Goal: Task Accomplishment & Management: Complete application form

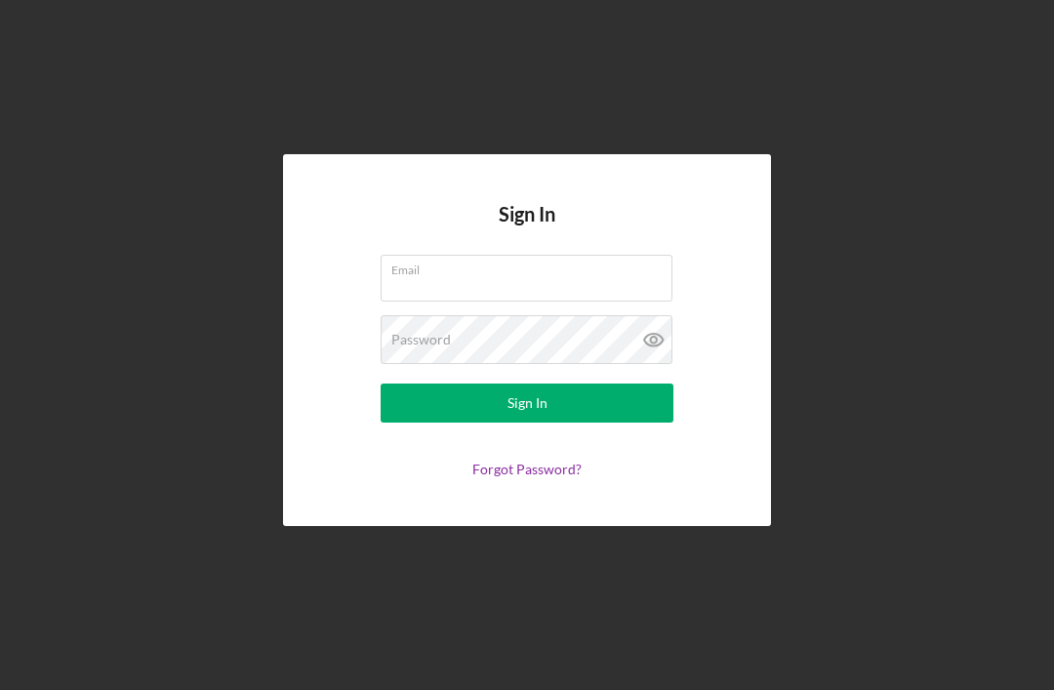
scroll to position [62, 0]
type input "[EMAIL_ADDRESS][DOMAIN_NAME]"
click at [527, 384] on button "Sign In" at bounding box center [527, 403] width 293 height 39
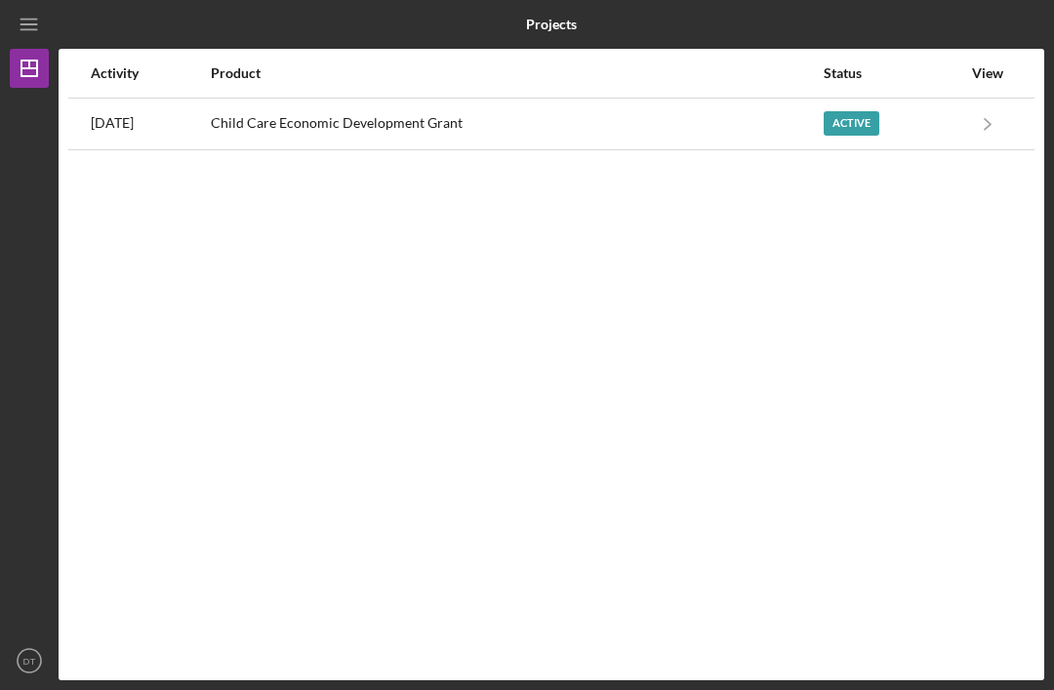
click at [729, 100] on div "Child Care Economic Development Grant" at bounding box center [516, 124] width 611 height 49
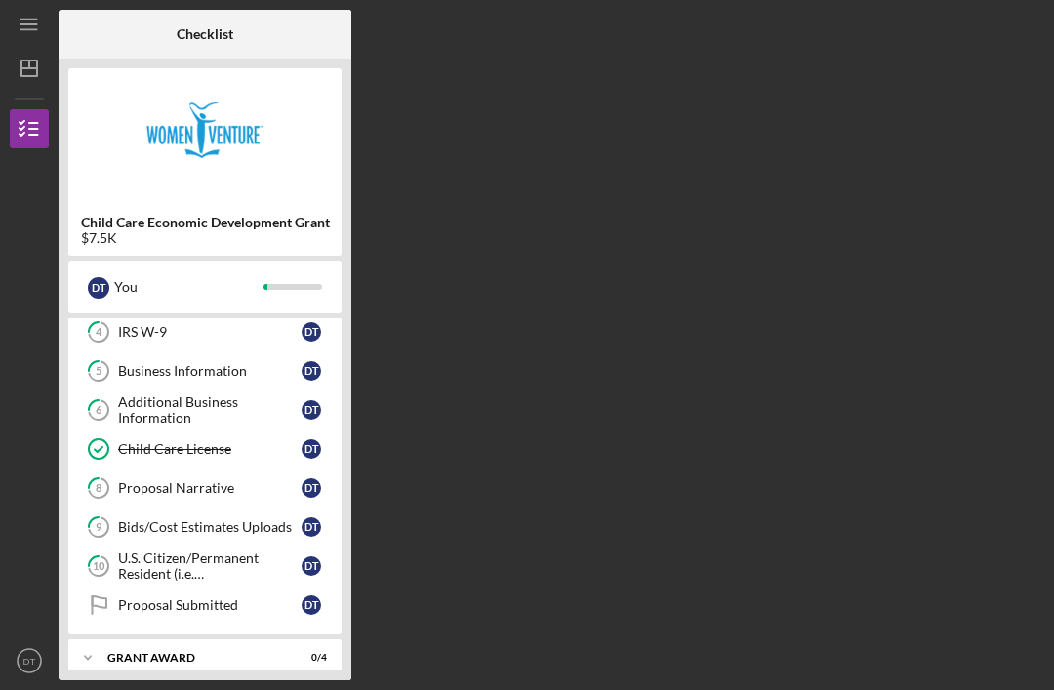
scroll to position [162, 0]
click at [225, 520] on div "Bids/Cost Estimates Uploads" at bounding box center [210, 528] width 184 height 16
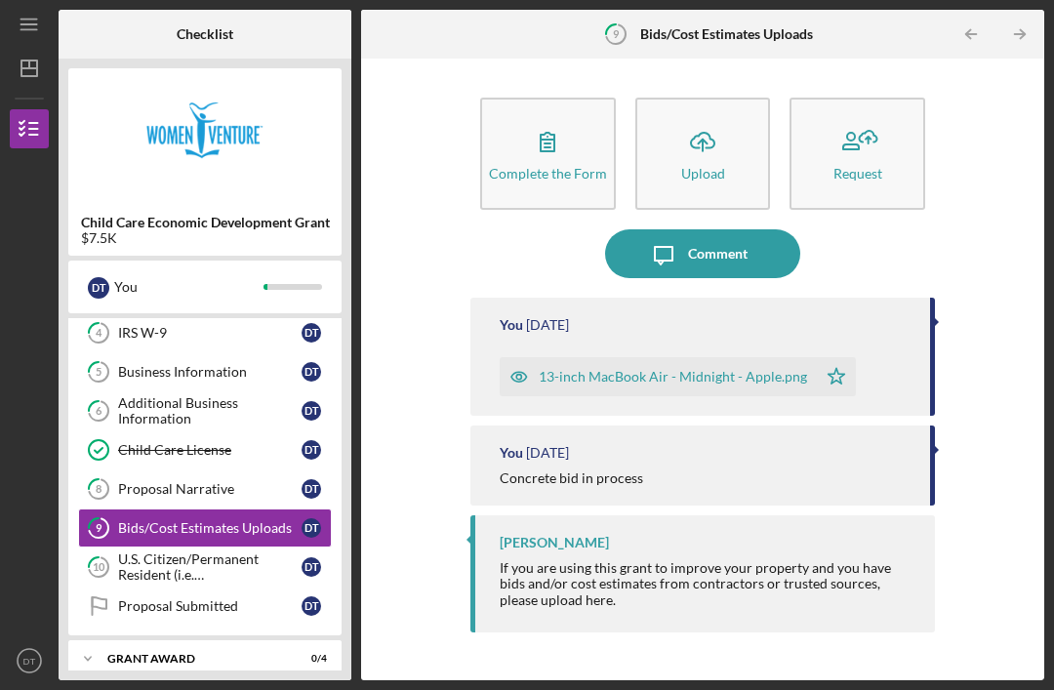
click at [697, 117] on icon "Icon/Upload" at bounding box center [703, 141] width 49 height 49
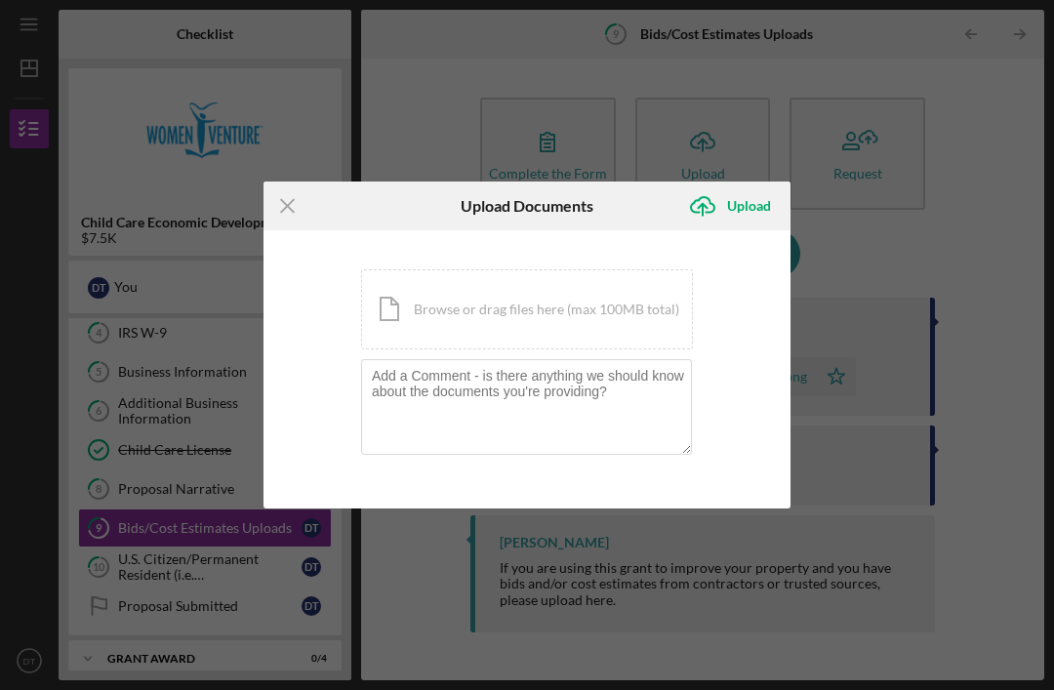
click at [586, 302] on div "Icon/Document Browse or drag files here (max 100MB total) Tap to choose files o…" at bounding box center [527, 309] width 332 height 80
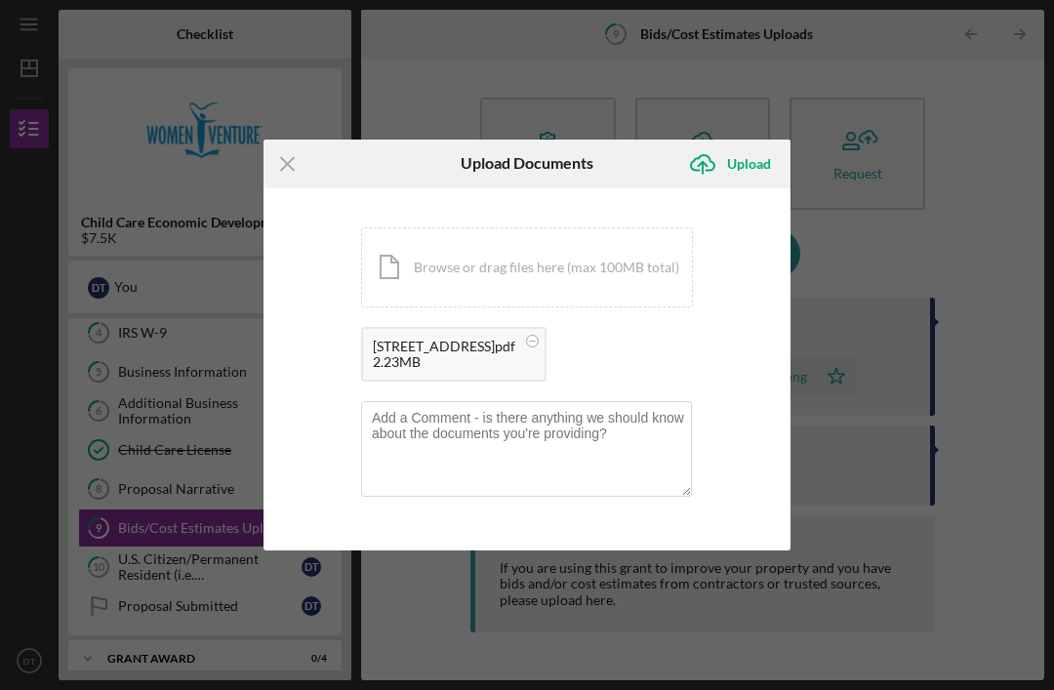
click at [599, 252] on div "Icon/Document Browse or drag files here (max 100MB total) Tap to choose files o…" at bounding box center [527, 267] width 332 height 80
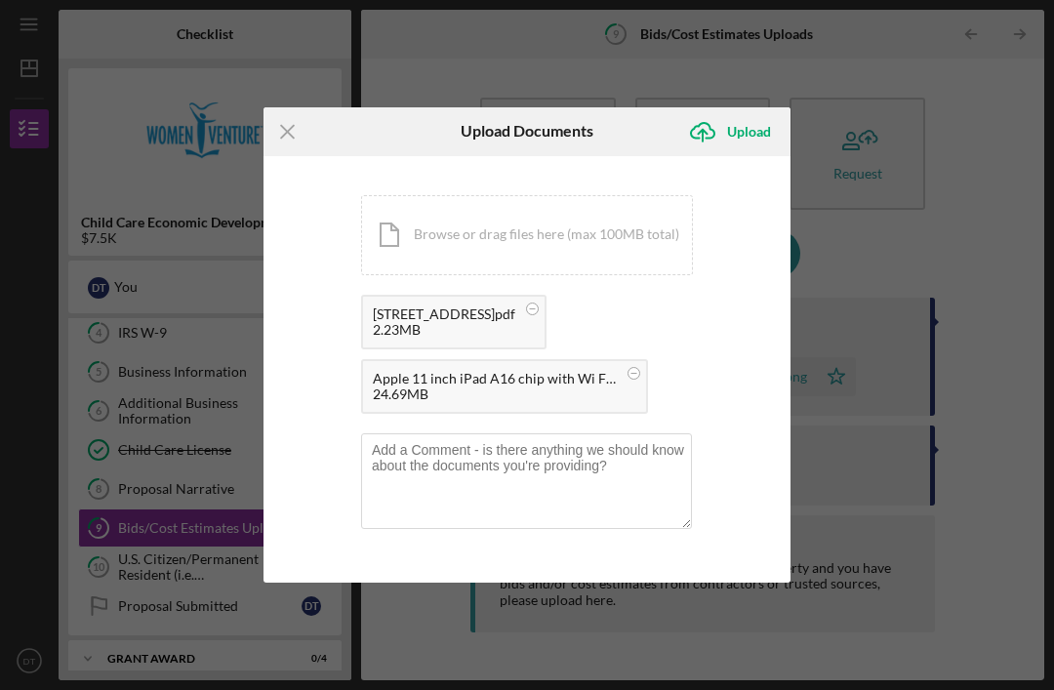
click at [597, 224] on div "Icon/Document Browse or drag files here (max 100MB total) Tap to choose files o…" at bounding box center [527, 235] width 332 height 80
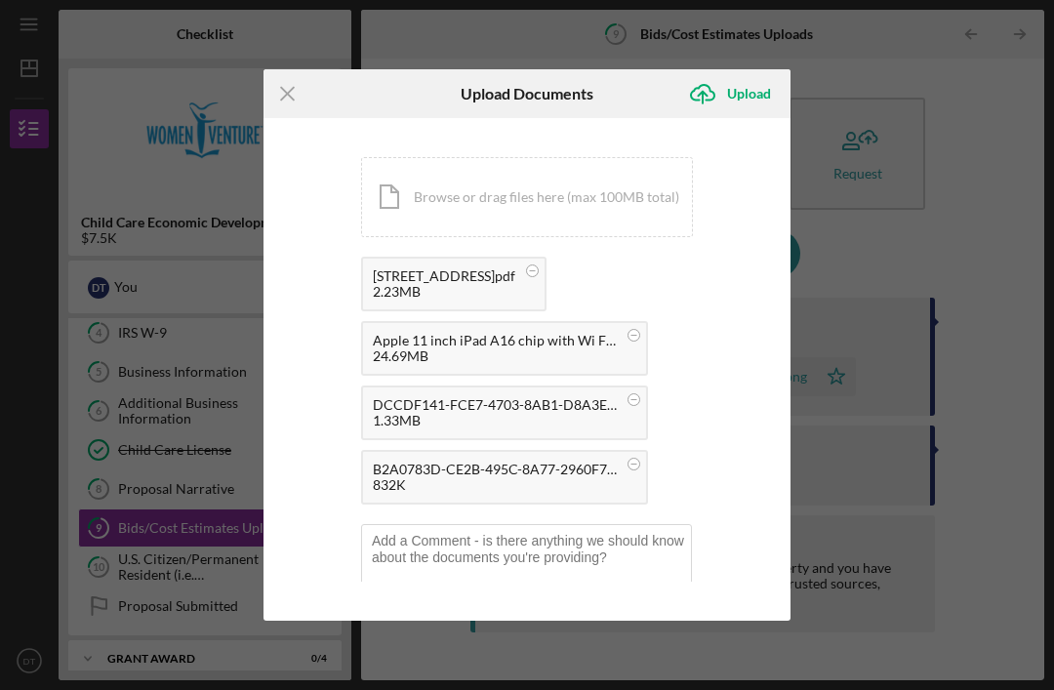
click at [733, 92] on div "Upload" at bounding box center [749, 93] width 44 height 39
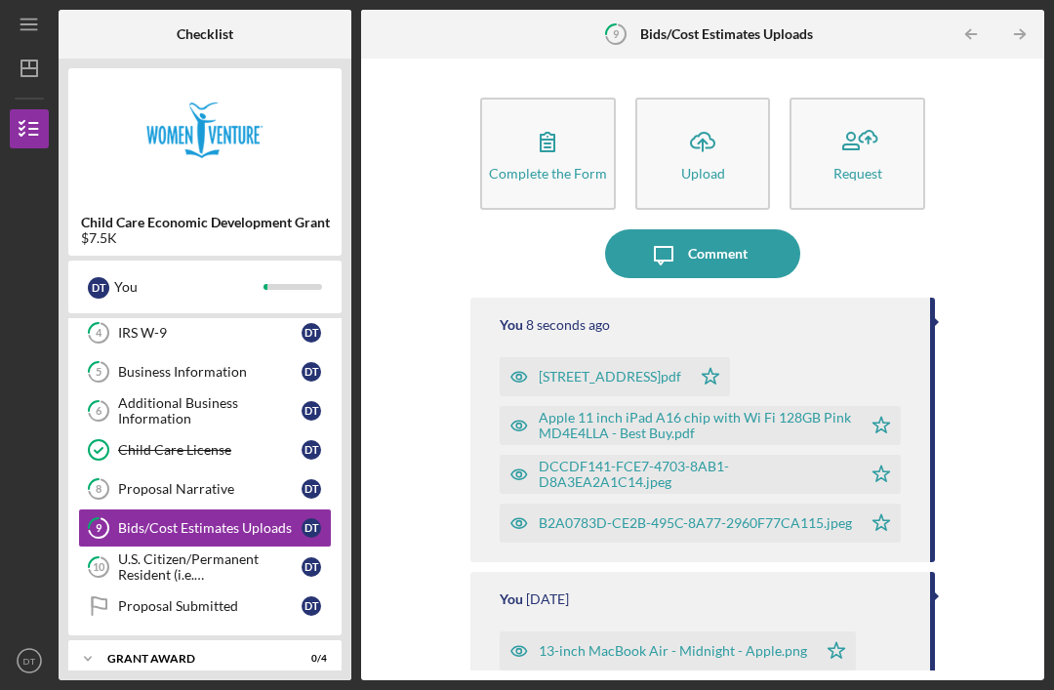
click at [1047, 328] on div "Icon/Menu 9 Bids/Cost Estimates Uploads Checklist Child Care Economic Developme…" at bounding box center [527, 345] width 1054 height 690
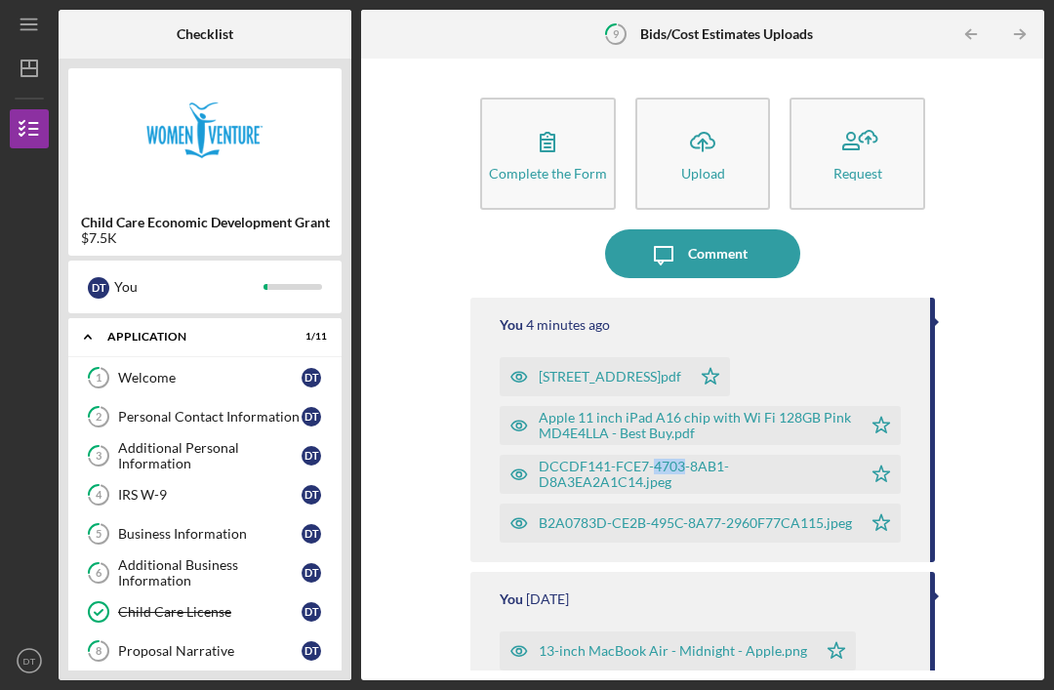
scroll to position [62, 0]
click at [707, 117] on icon "Icon/Upload" at bounding box center [703, 141] width 49 height 49
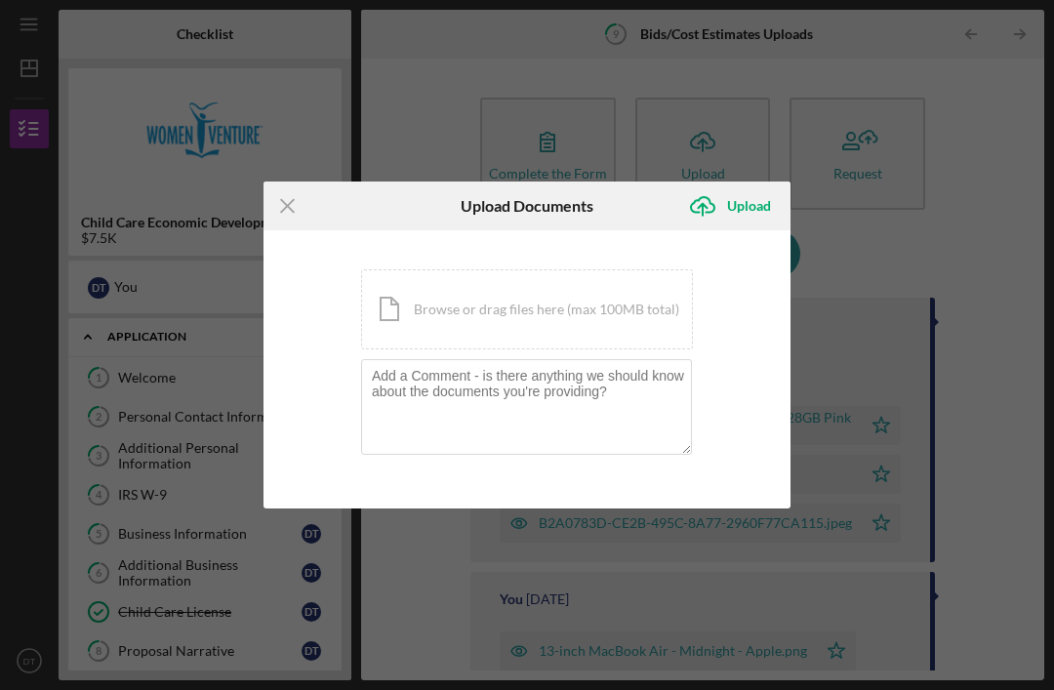
click at [545, 308] on div "Icon/Document Browse or drag files here (max 100MB total) Tap to choose files o…" at bounding box center [527, 309] width 332 height 80
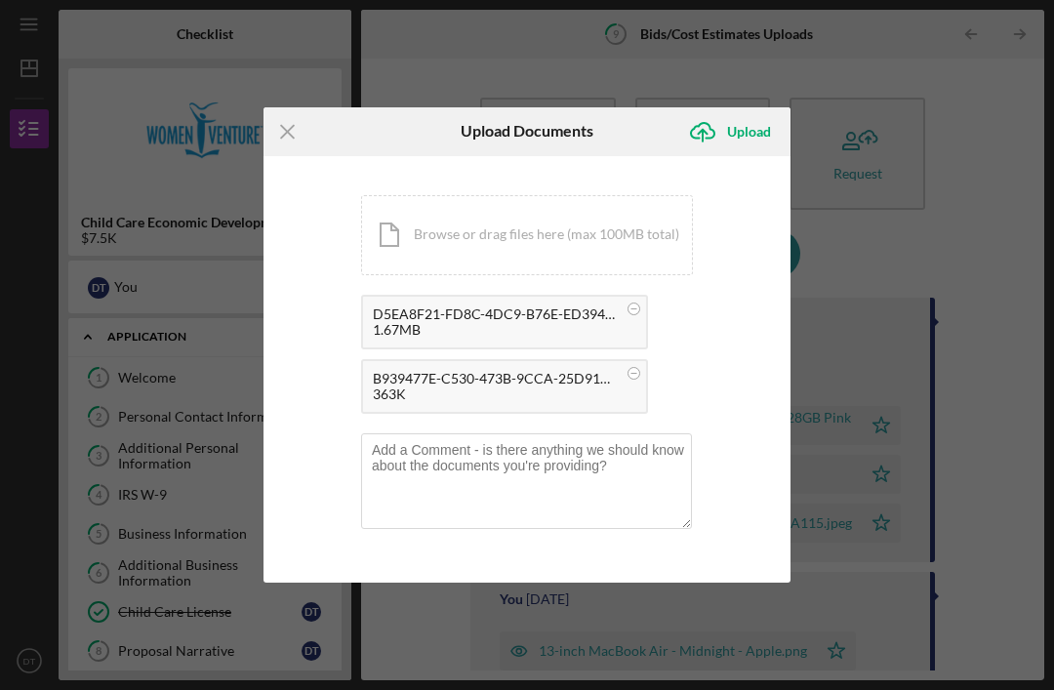
click at [751, 126] on div "Upload" at bounding box center [749, 131] width 44 height 39
